Goal: Go to known website: Go to known website

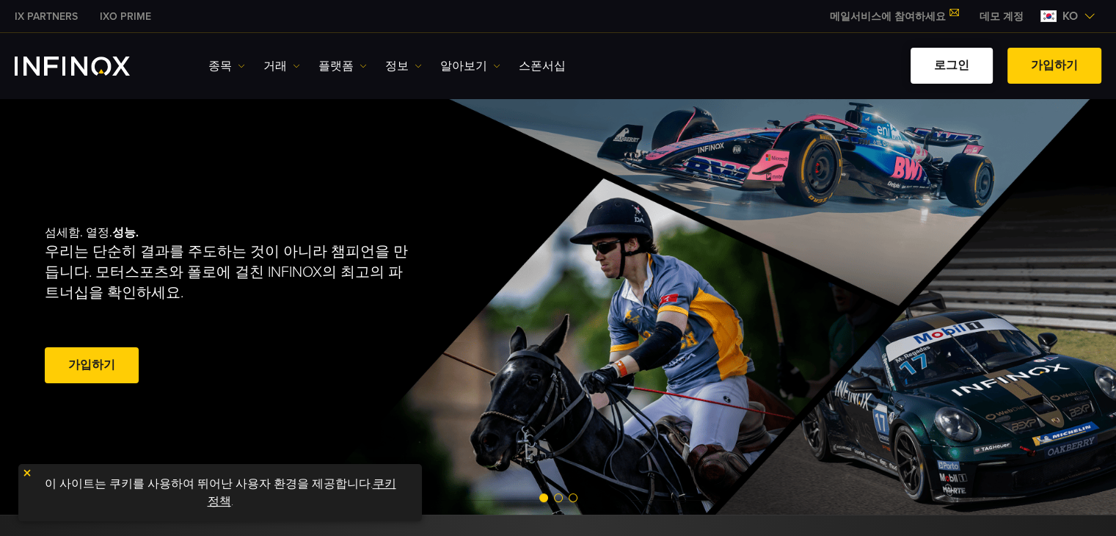
click at [957, 68] on link "로그인" at bounding box center [952, 66] width 82 height 36
click at [957, 70] on link "로그인" at bounding box center [952, 66] width 82 height 36
